Goal: Check status: Check status

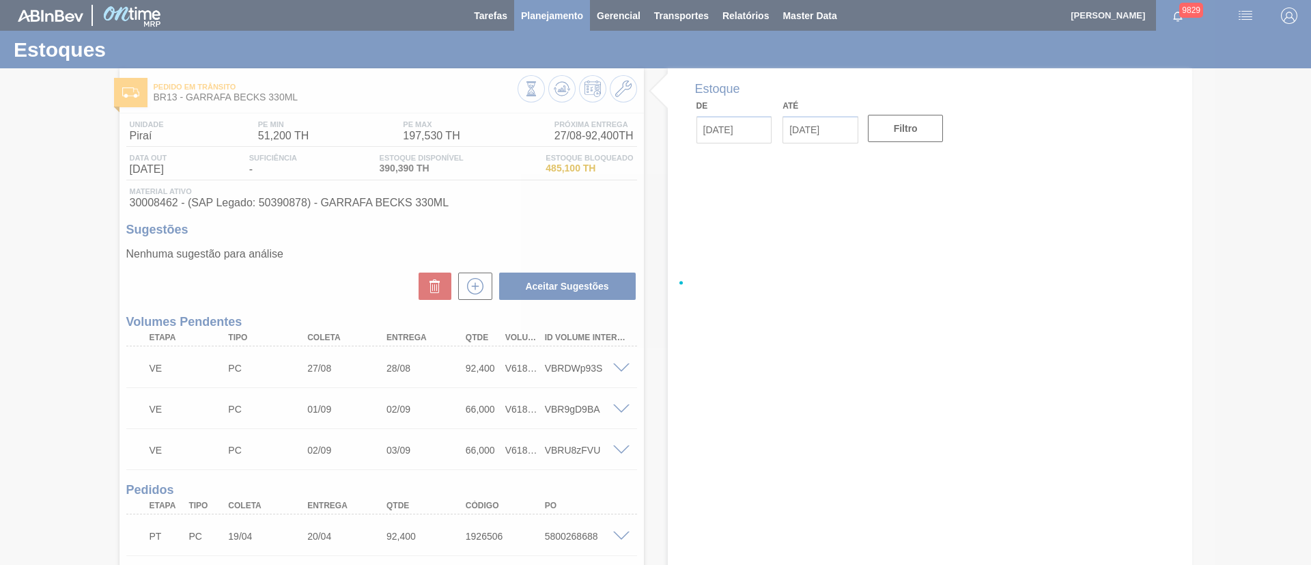
click at [559, 23] on div at bounding box center [655, 282] width 1311 height 565
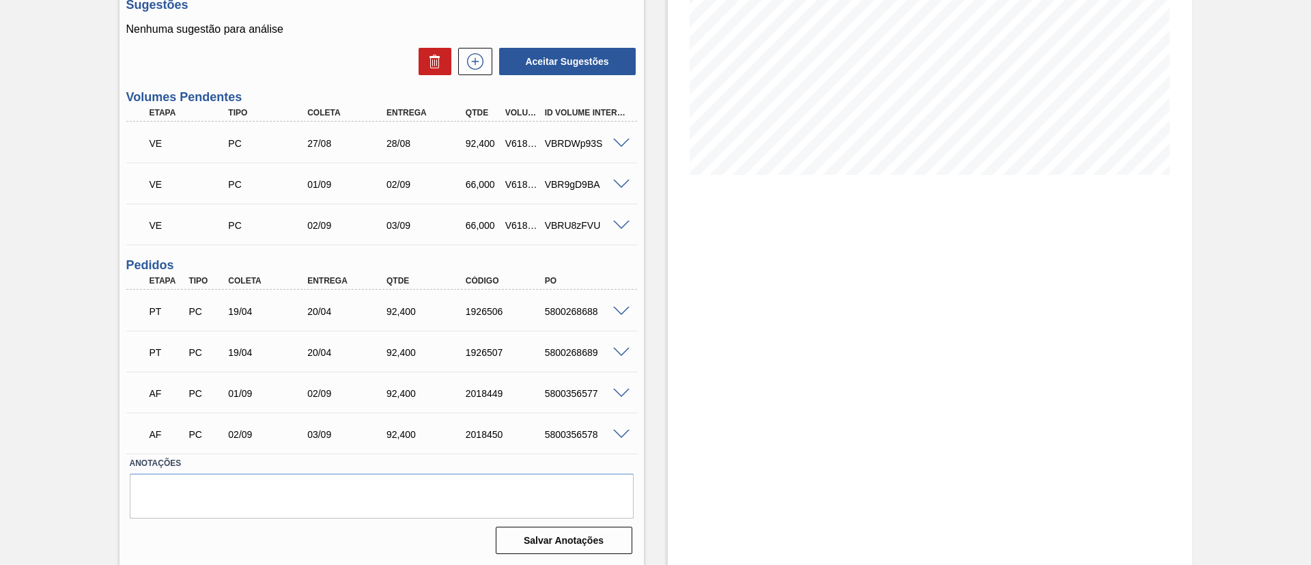
scroll to position [225, 0]
drag, startPoint x: 540, startPoint y: 387, endPoint x: 603, endPoint y: 391, distance: 63.0
click at [603, 391] on div "5800356577" at bounding box center [586, 392] width 89 height 11
copy div "5800356577"
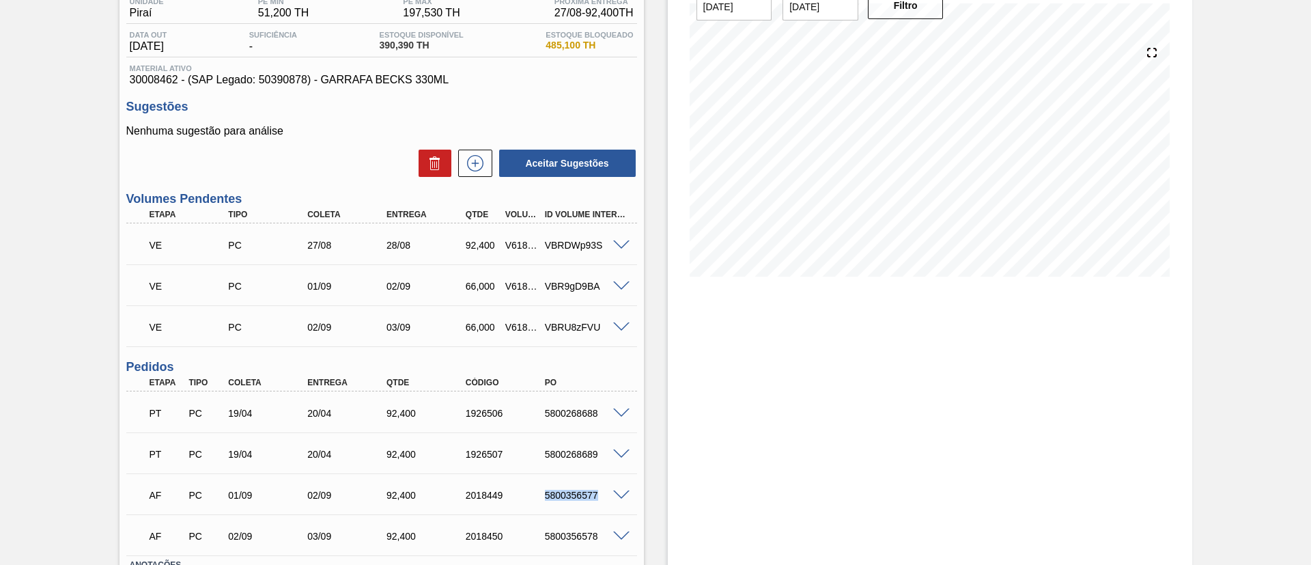
copy div "5800356577"
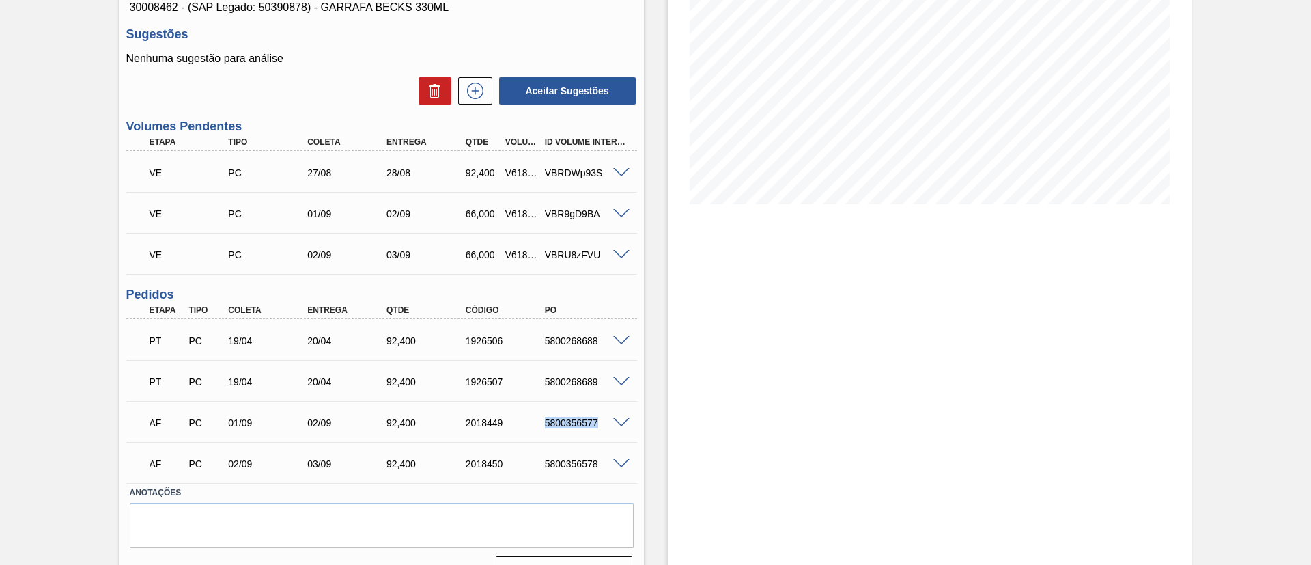
scroll to position [225, 0]
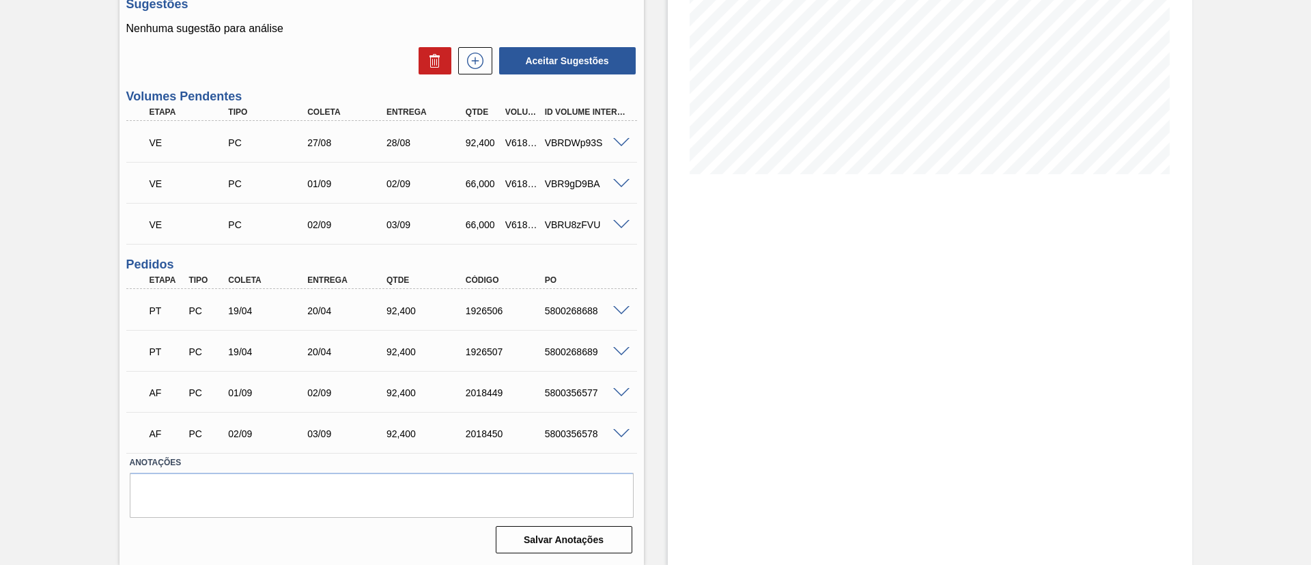
click at [620, 396] on div "5800356577" at bounding box center [586, 392] width 89 height 11
click at [620, 392] on span at bounding box center [621, 393] width 16 height 10
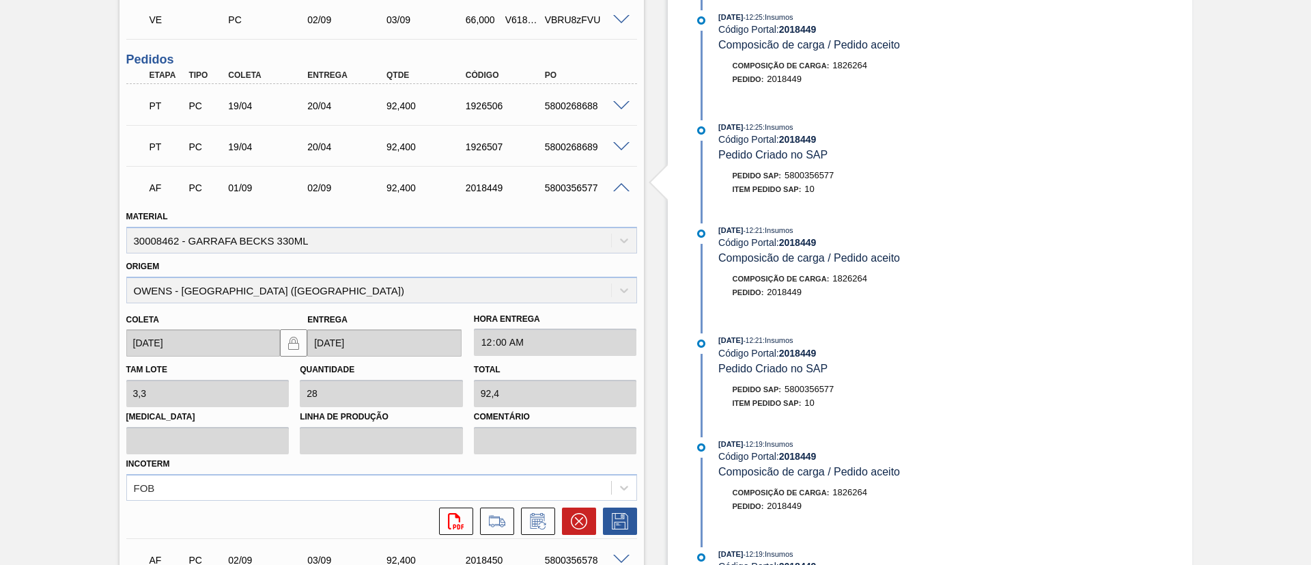
scroll to position [533, 0]
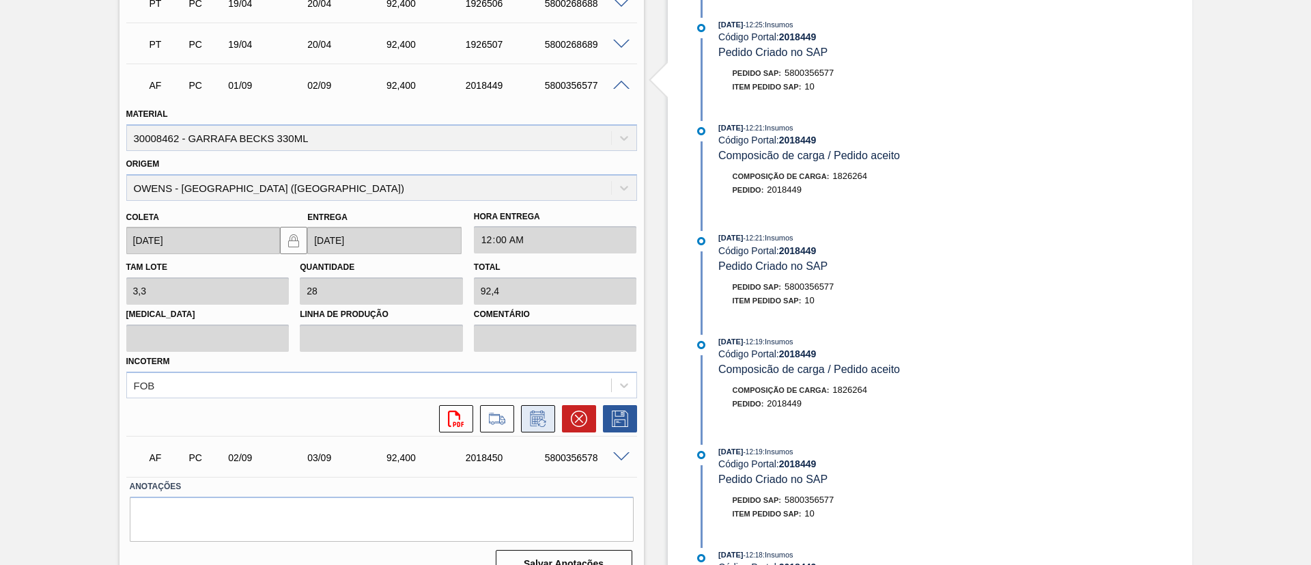
click at [536, 417] on icon at bounding box center [537, 420] width 10 height 8
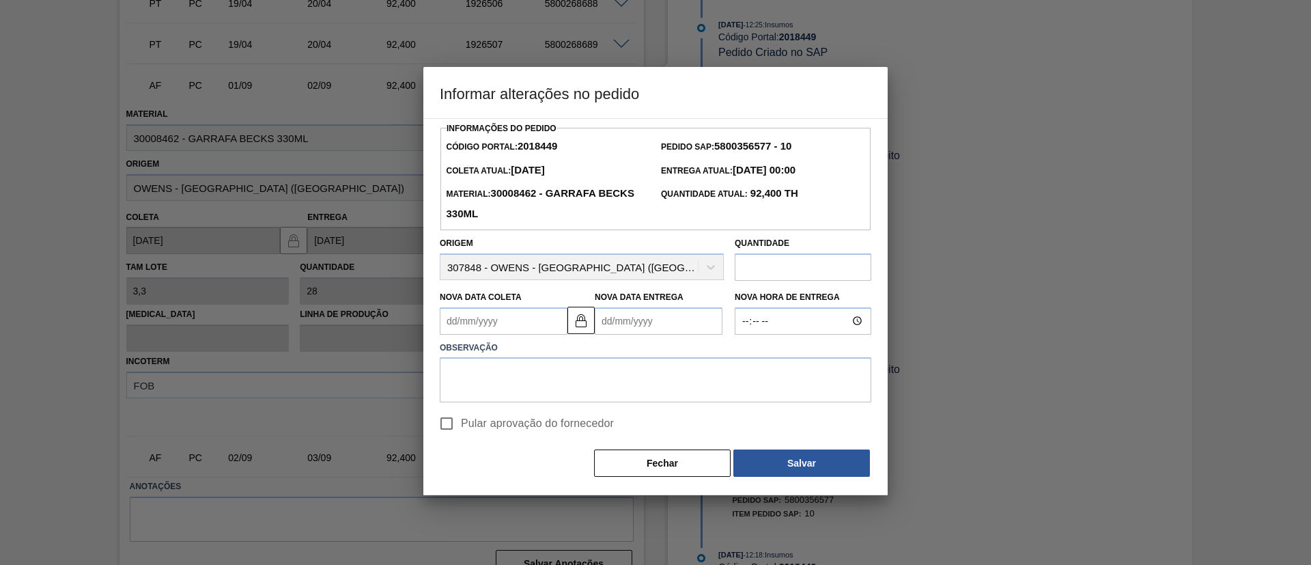
click at [478, 322] on Coleta2018449 "Nova Data Coleta" at bounding box center [504, 320] width 128 height 27
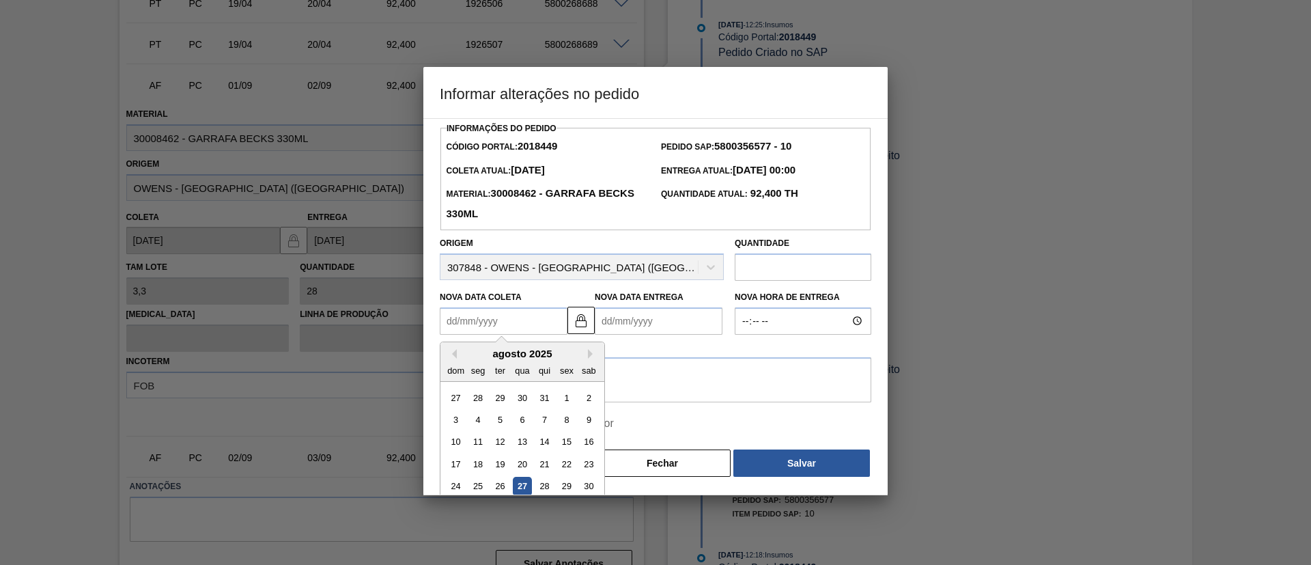
click at [524, 489] on div "27" at bounding box center [522, 486] width 18 height 18
type Coleta2018449 "27/08/2025"
type Entrega2018449 "28/08/2025"
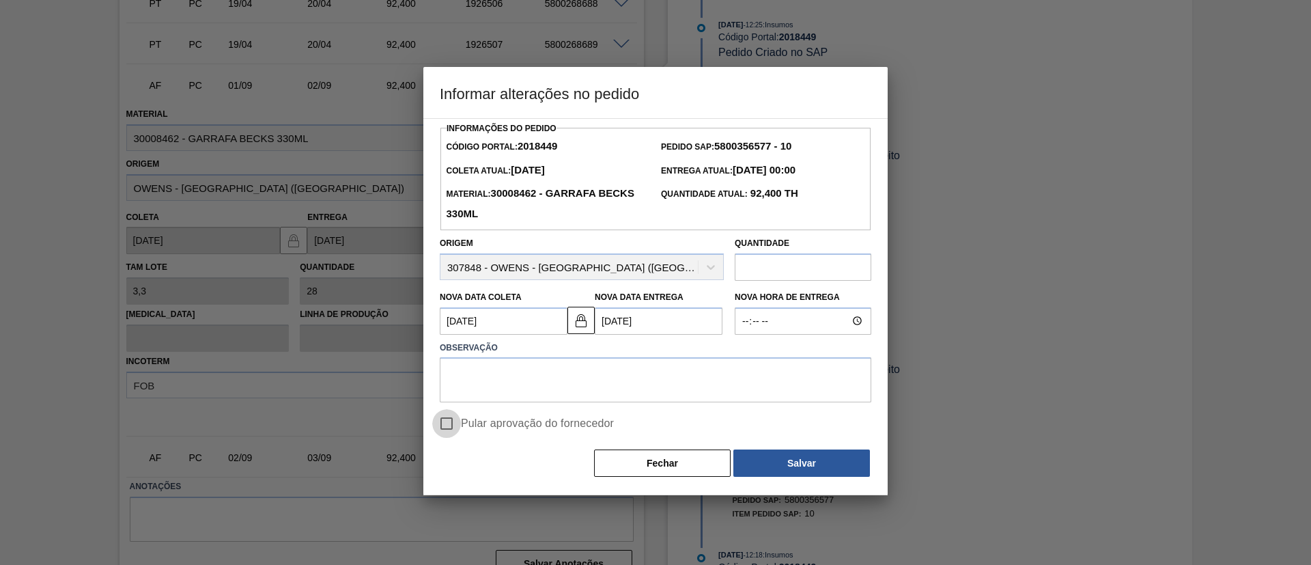
click at [447, 430] on input "Pular aprovação do fornecedor" at bounding box center [446, 423] width 29 height 29
checkbox input "true"
click at [656, 372] on textarea at bounding box center [656, 379] width 432 height 45
click at [534, 326] on Coleta2018449 "27/08/2025" at bounding box center [504, 320] width 128 height 27
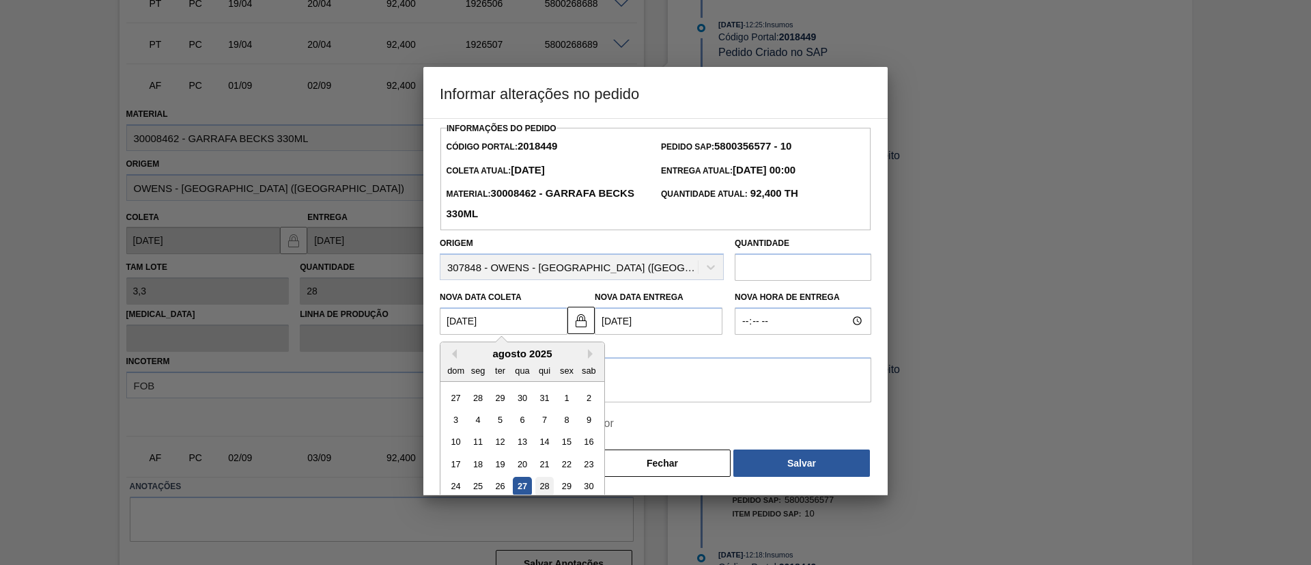
click at [546, 488] on div "28" at bounding box center [544, 486] width 18 height 18
type Coleta2018449 "28/08/2025"
type Entrega2018449 "29/08/2025"
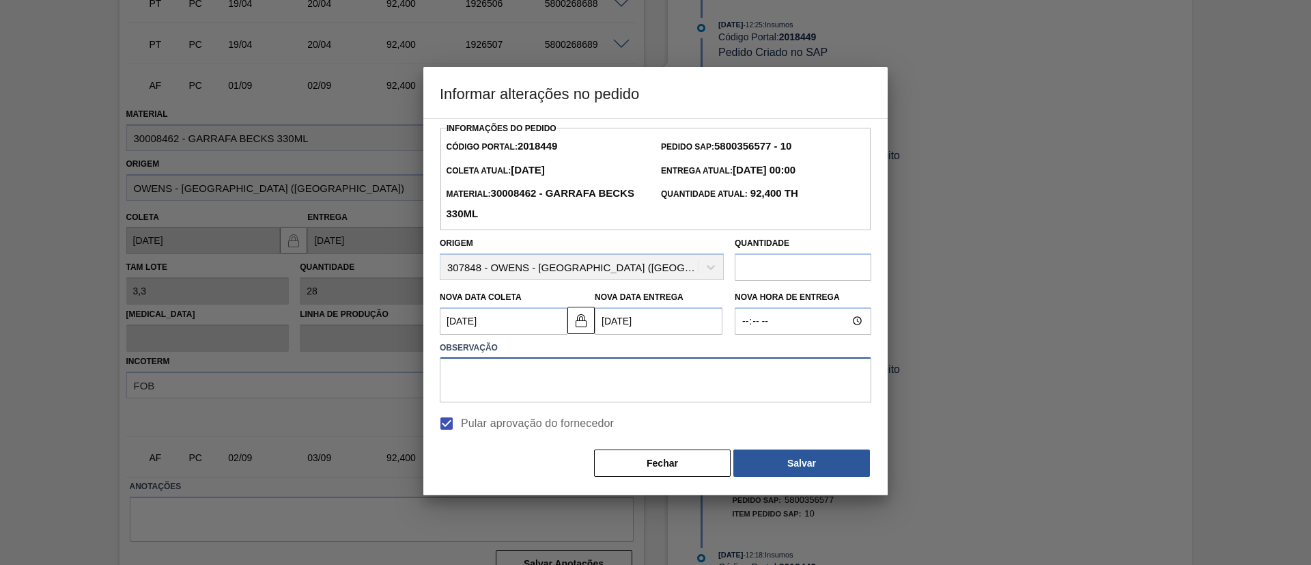
click at [561, 389] on textarea at bounding box center [656, 379] width 432 height 45
type textarea "."
click at [817, 467] on button "Salvar" at bounding box center [801, 462] width 137 height 27
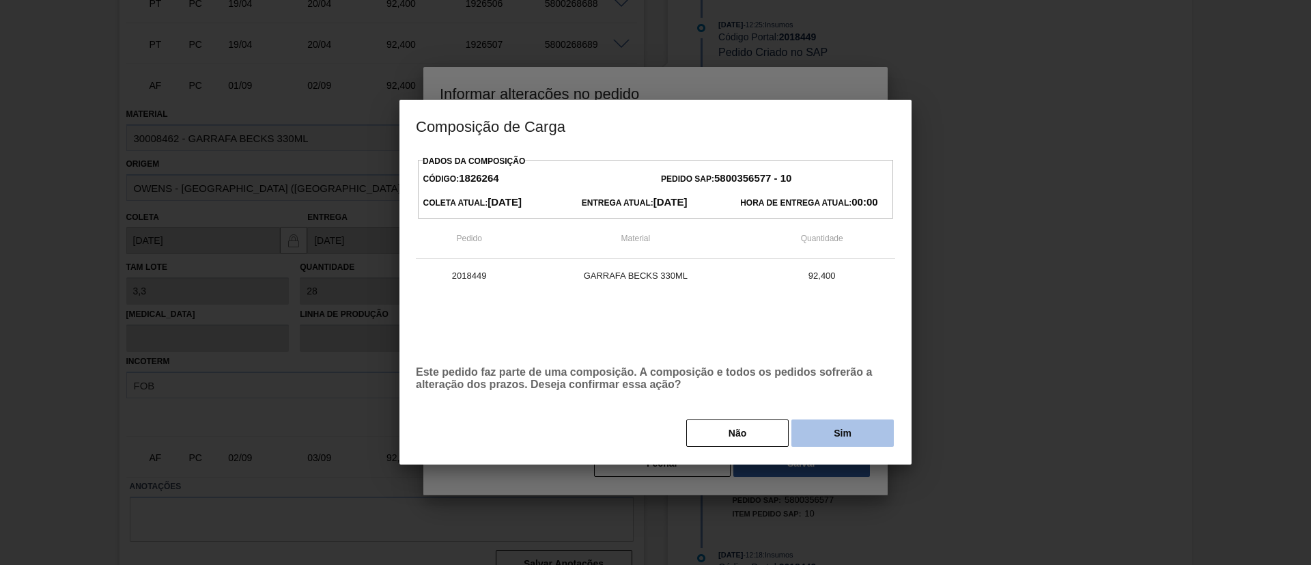
click at [854, 441] on button "Sim" at bounding box center [843, 432] width 102 height 27
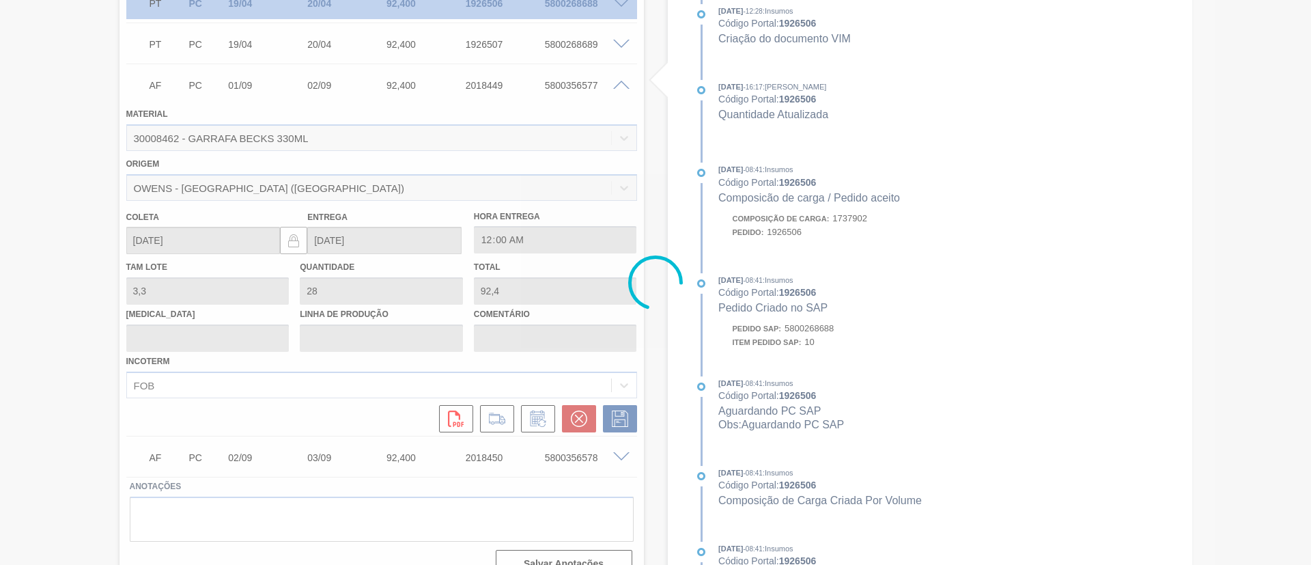
type input "."
type input "28/08/2025"
type input "29/08/2025"
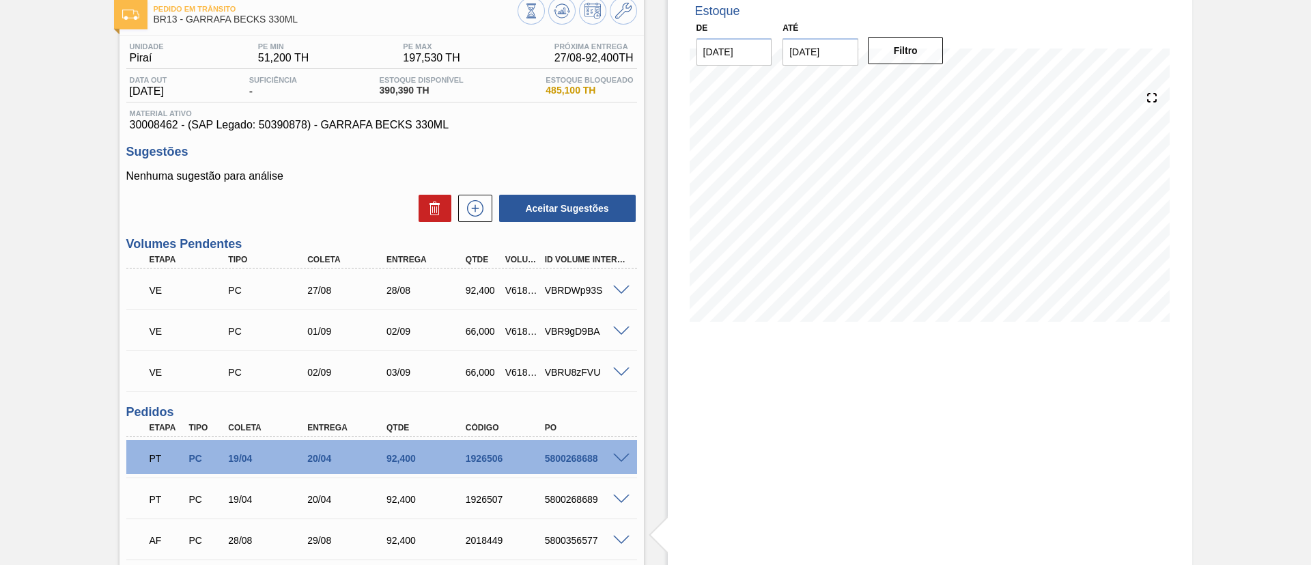
scroll to position [0, 0]
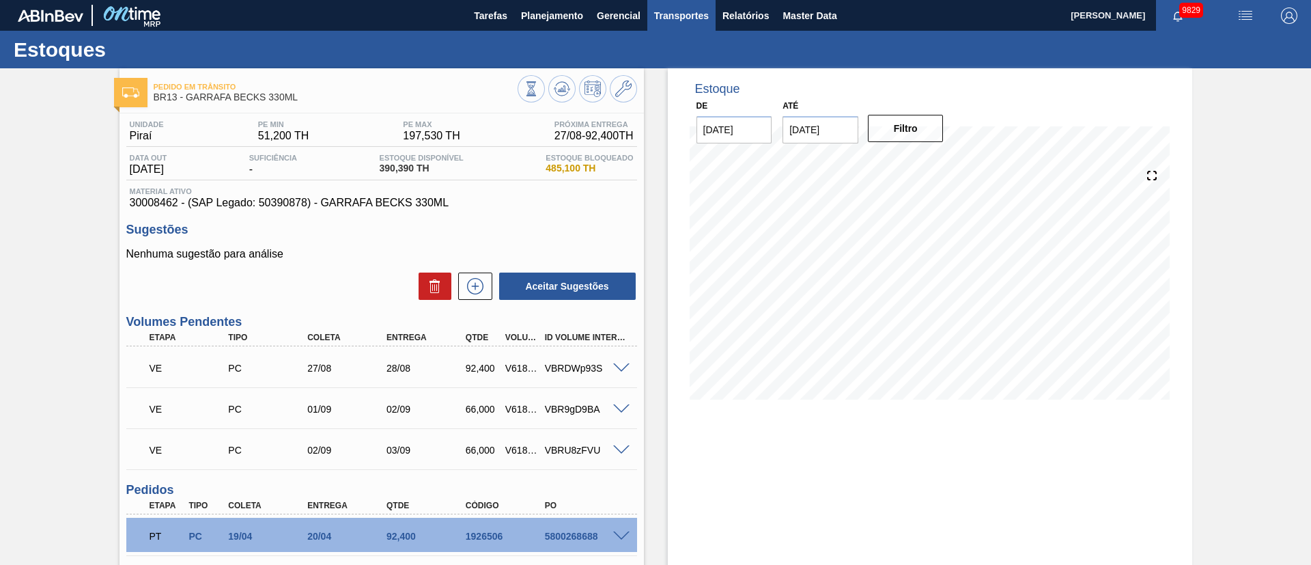
click at [662, 6] on button "Transportes" at bounding box center [681, 15] width 68 height 31
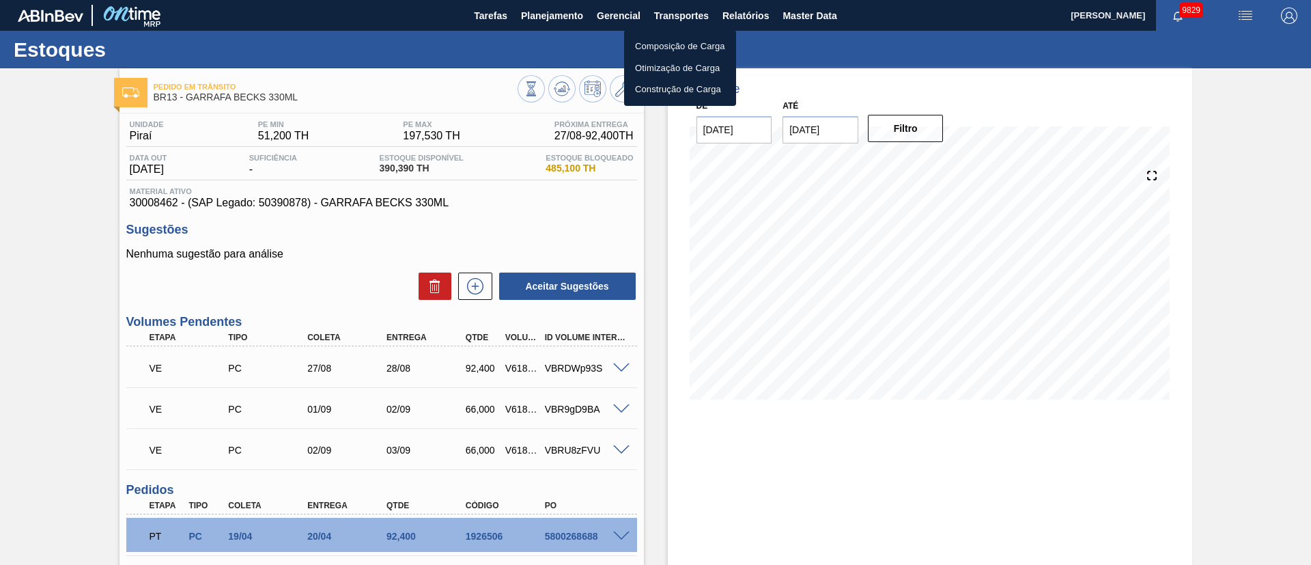
click at [1311, 520] on div at bounding box center [655, 282] width 1311 height 565
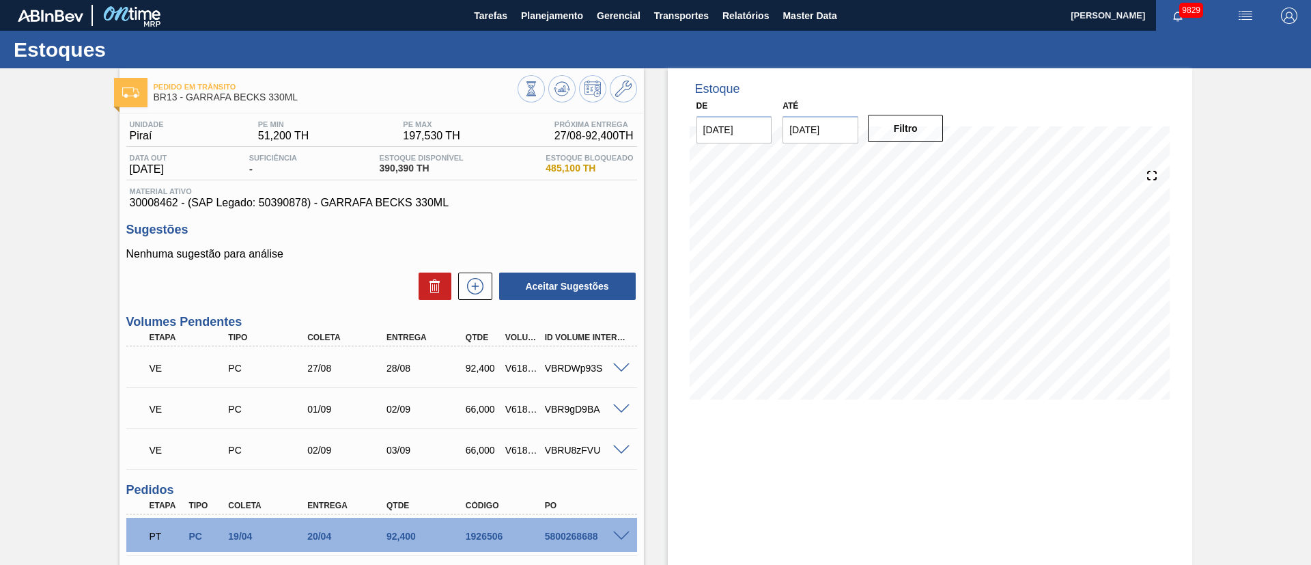
click at [537, 219] on div "Unidade Piraí PE MIN 51,200 TH PE MAX 197,530 TH Próxima Entrega 27/08 - 92,400…" at bounding box center [382, 448] width 524 height 670
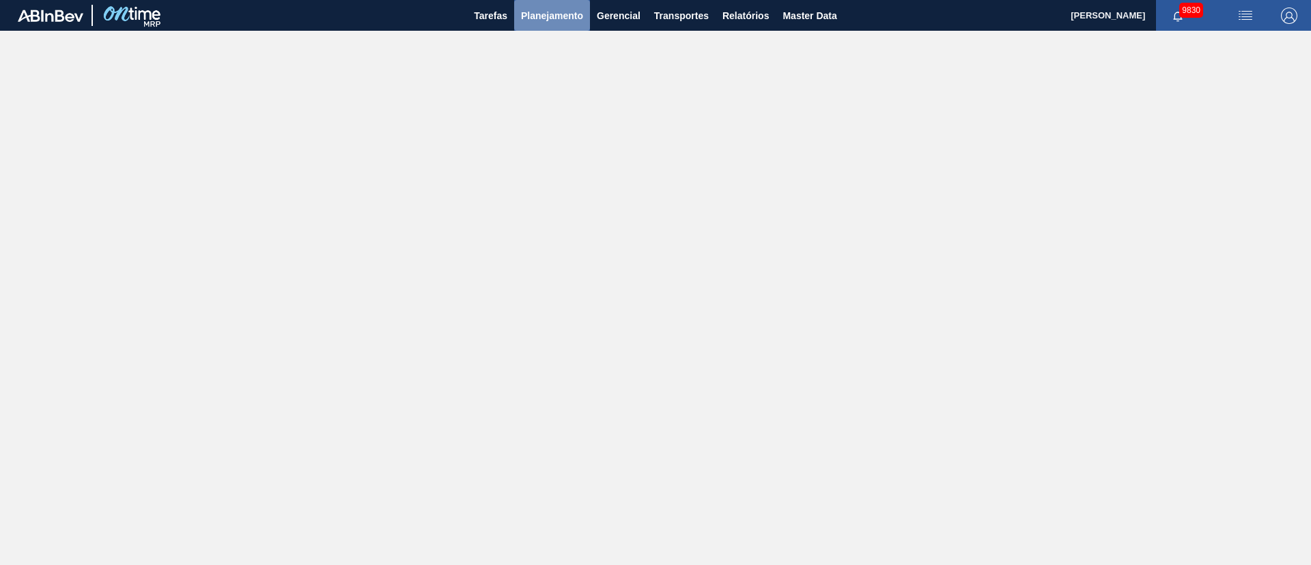
click at [547, 5] on button "Planejamento" at bounding box center [552, 15] width 76 height 31
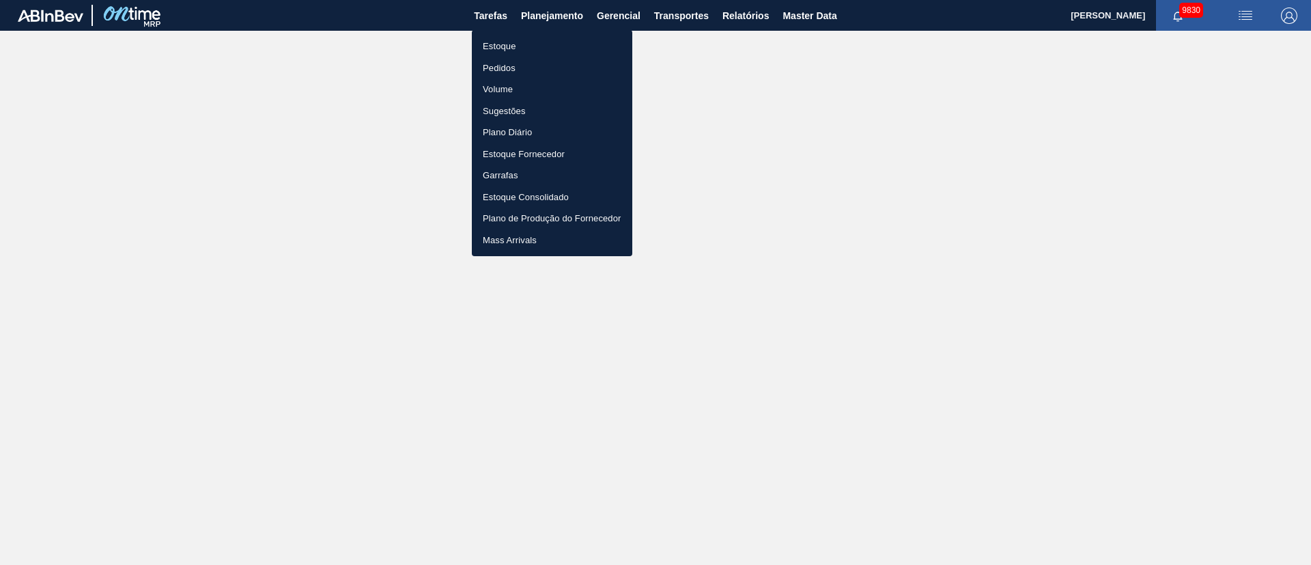
click at [512, 40] on li "Estoque" at bounding box center [552, 47] width 160 height 22
